Goal: Check status: Check status

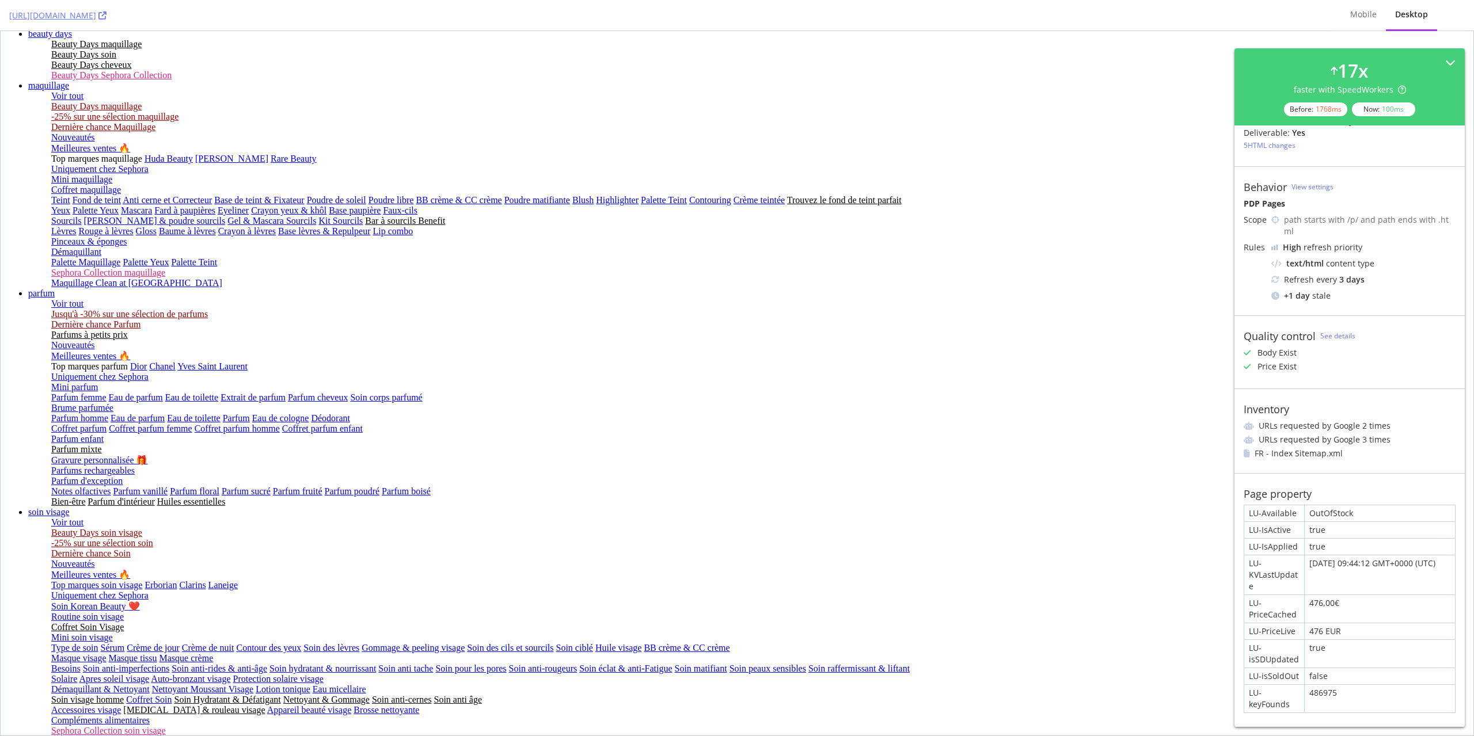
scroll to position [58, 0]
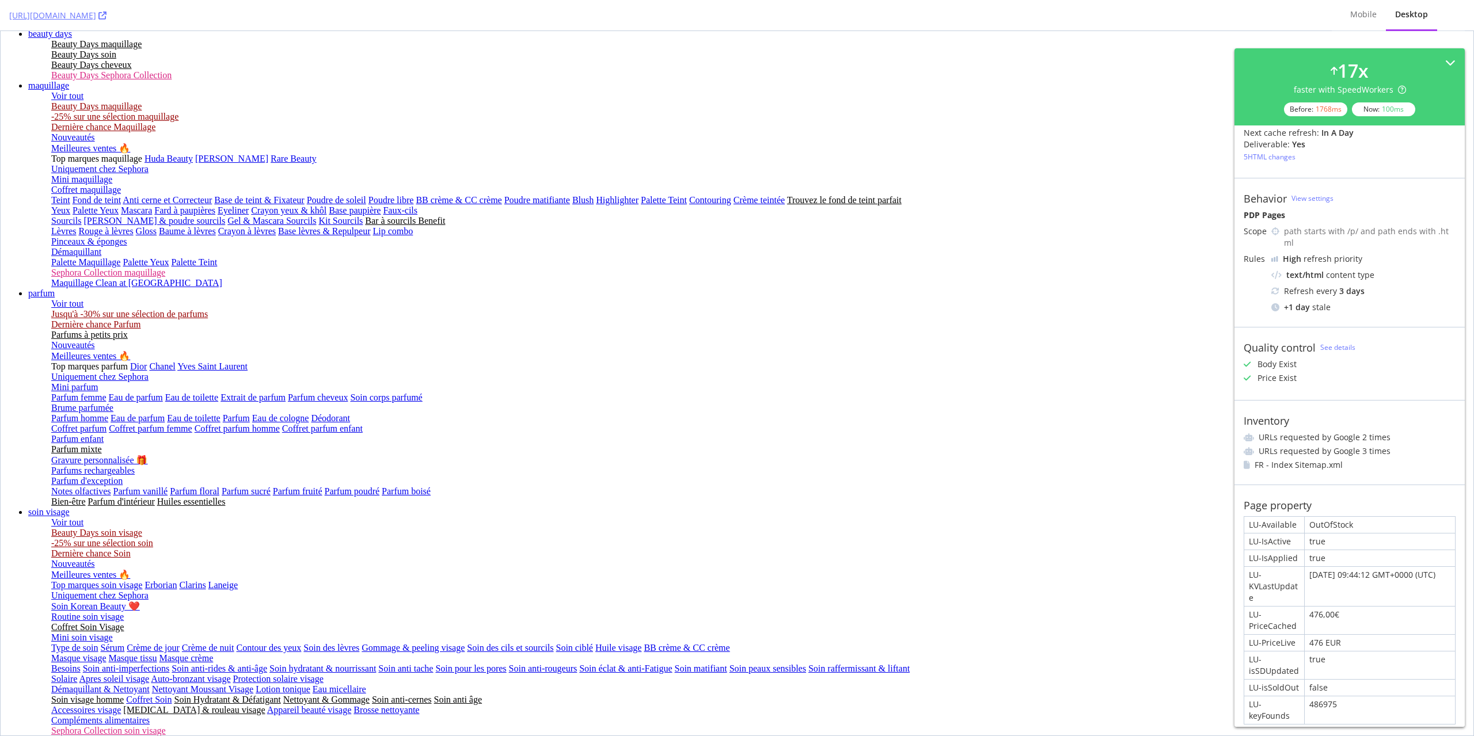
click at [1274, 252] on div "LU-Available" at bounding box center [1274, 525] width 60 height 16
click at [1322, 252] on div "OutOfStock" at bounding box center [1379, 525] width 150 height 16
click at [1385, 252] on div "true" at bounding box center [1379, 542] width 150 height 16
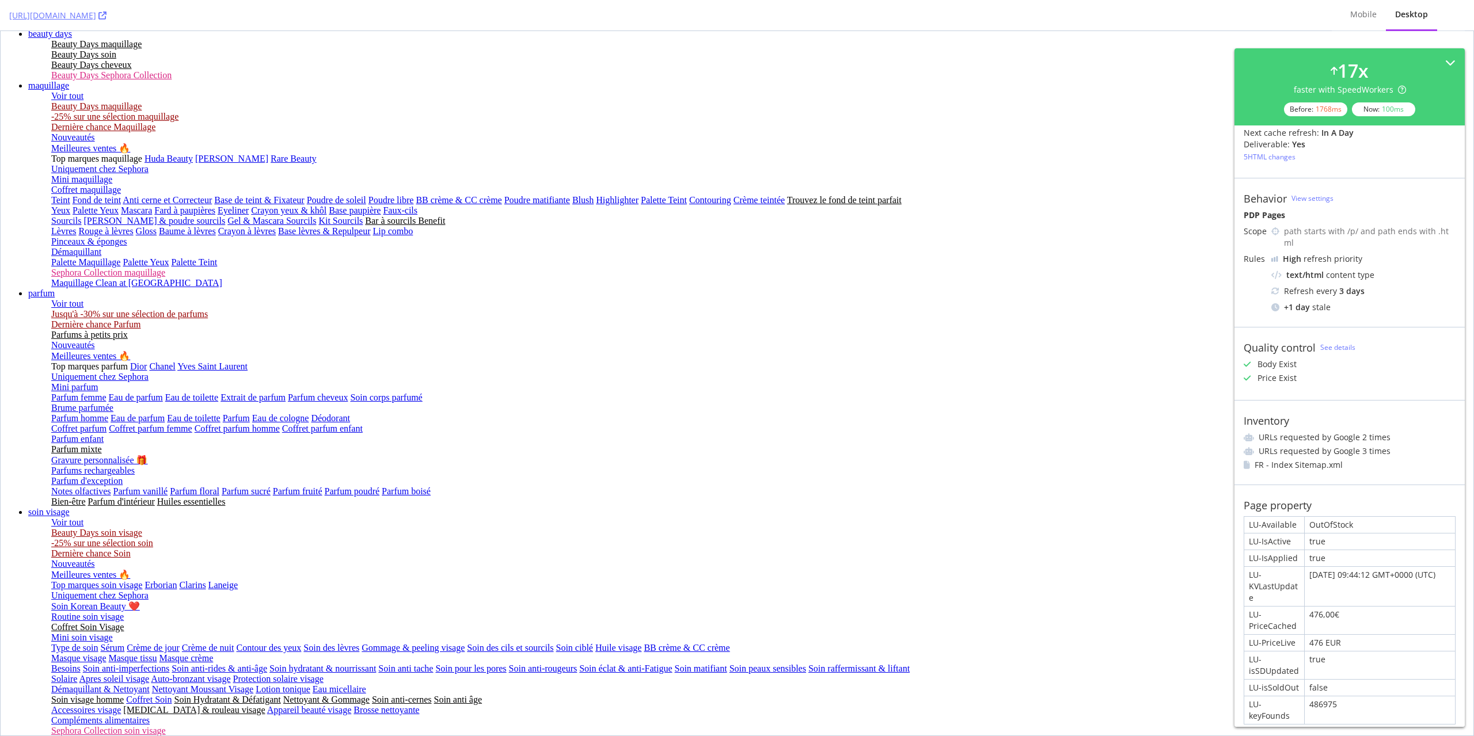
scroll to position [0, 0]
